Goal: Task Accomplishment & Management: Manage account settings

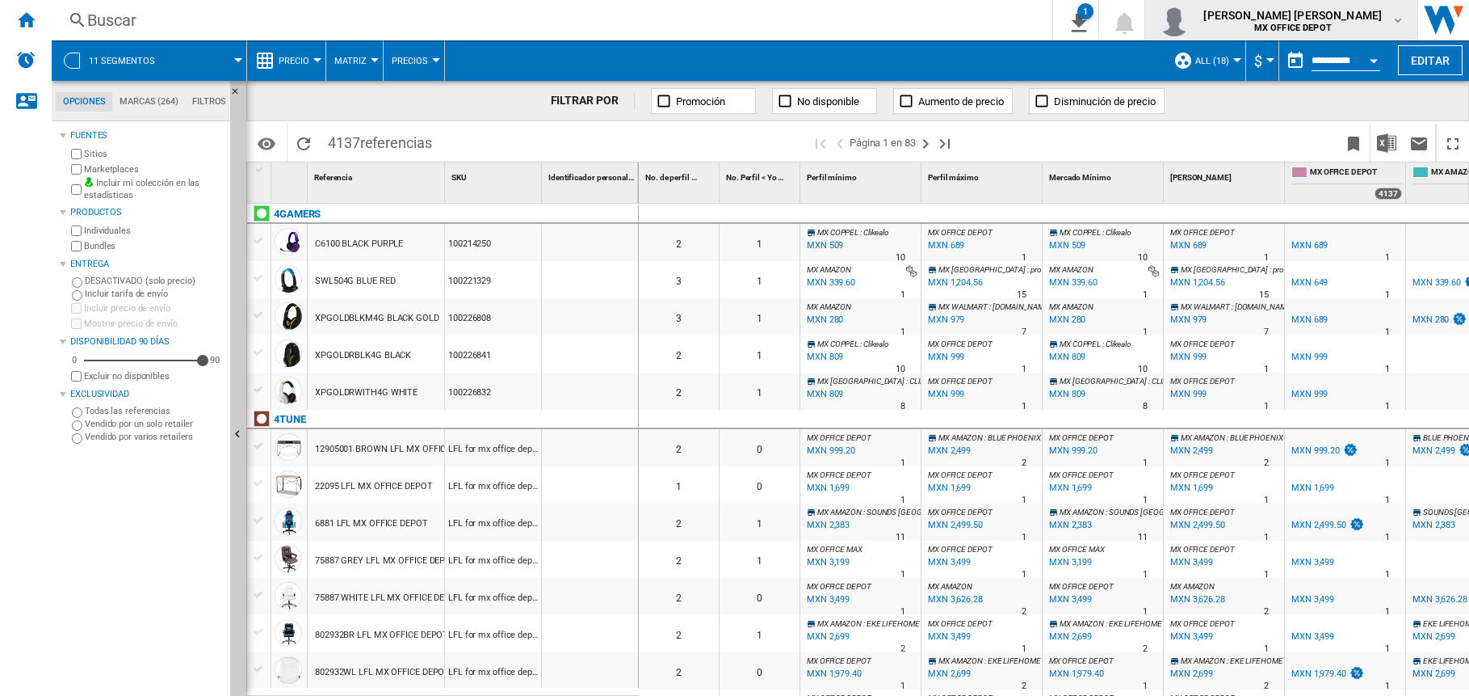
click at [1392, 11] on div "[PERSON_NAME] [PERSON_NAME] MX OFFICE DEPOT" at bounding box center [1281, 20] width 246 height 32
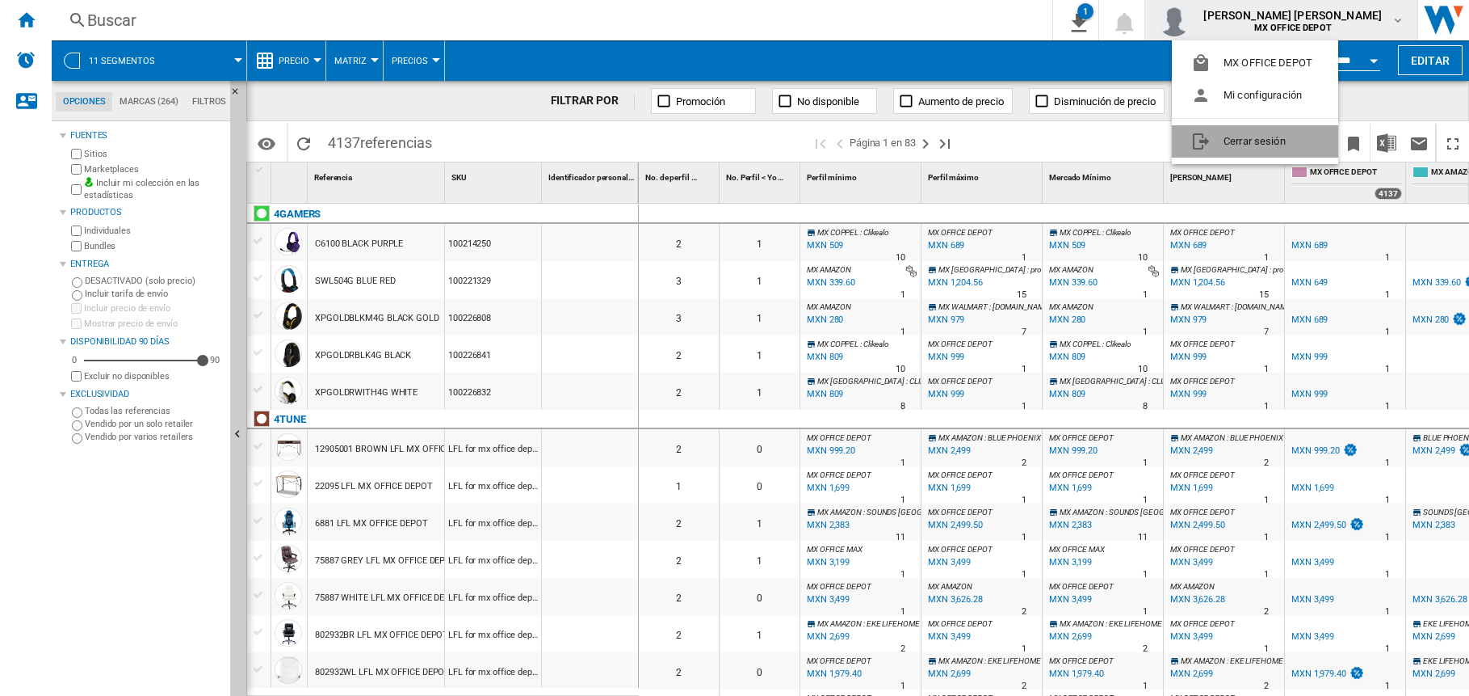
click at [1224, 142] on button "Cerrar sesión" at bounding box center [1255, 141] width 166 height 32
